Goal: Navigation & Orientation: Go to known website

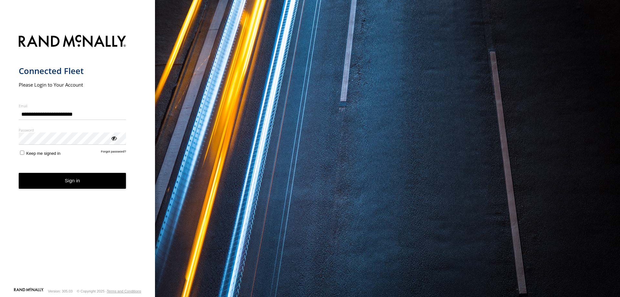
click at [65, 185] on button "Sign in" at bounding box center [73, 181] width 108 height 16
click at [67, 181] on button "Sign in" at bounding box center [73, 181] width 108 height 16
